Goal: Obtain resource: Download file/media

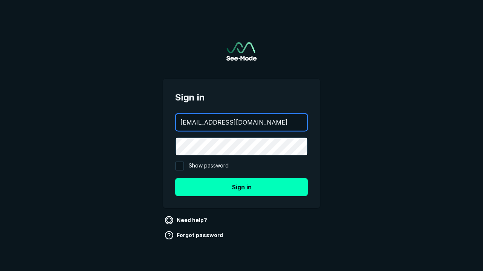
type input "[EMAIL_ADDRESS][DOMAIN_NAME]"
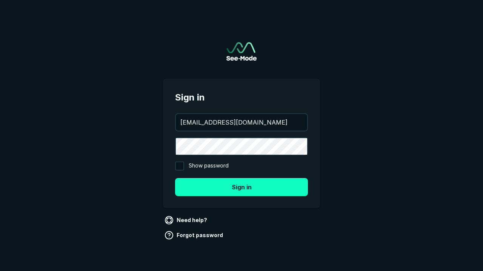
click at [241, 187] on button "Sign in" at bounding box center [241, 187] width 133 height 18
